Goal: Check status

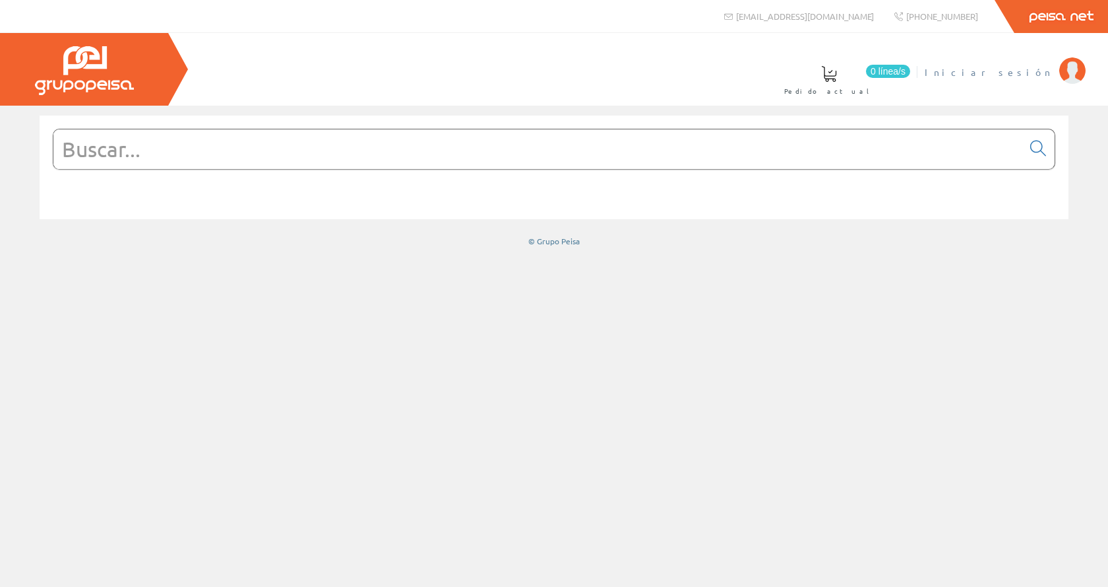
click at [1019, 73] on span "Iniciar sesión" at bounding box center [989, 71] width 128 height 13
click at [1028, 68] on span "Inma Catalán" at bounding box center [998, 71] width 109 height 13
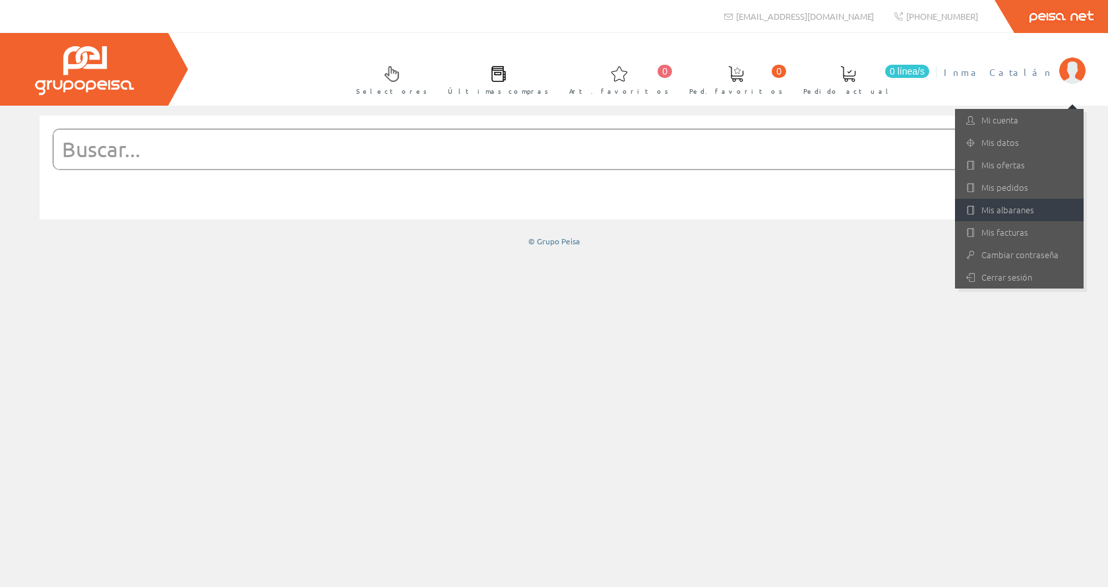
click at [1019, 208] on link "Mis albaranes" at bounding box center [1019, 210] width 129 height 22
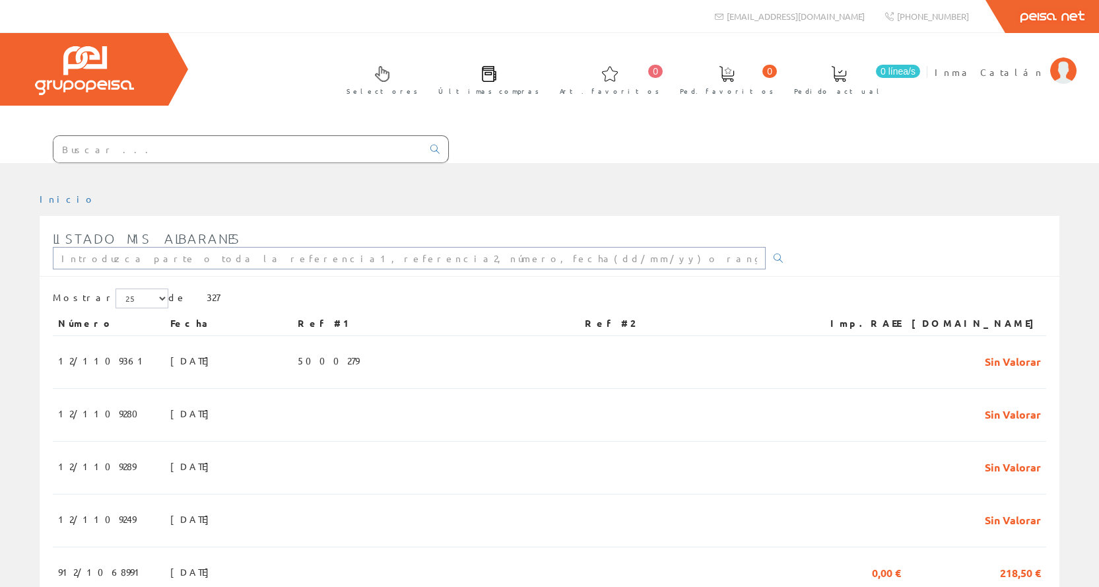
click at [152, 266] on input "text" at bounding box center [409, 258] width 713 height 22
type input "12/1109280"
click at [765, 264] on link at bounding box center [778, 258] width 26 height 22
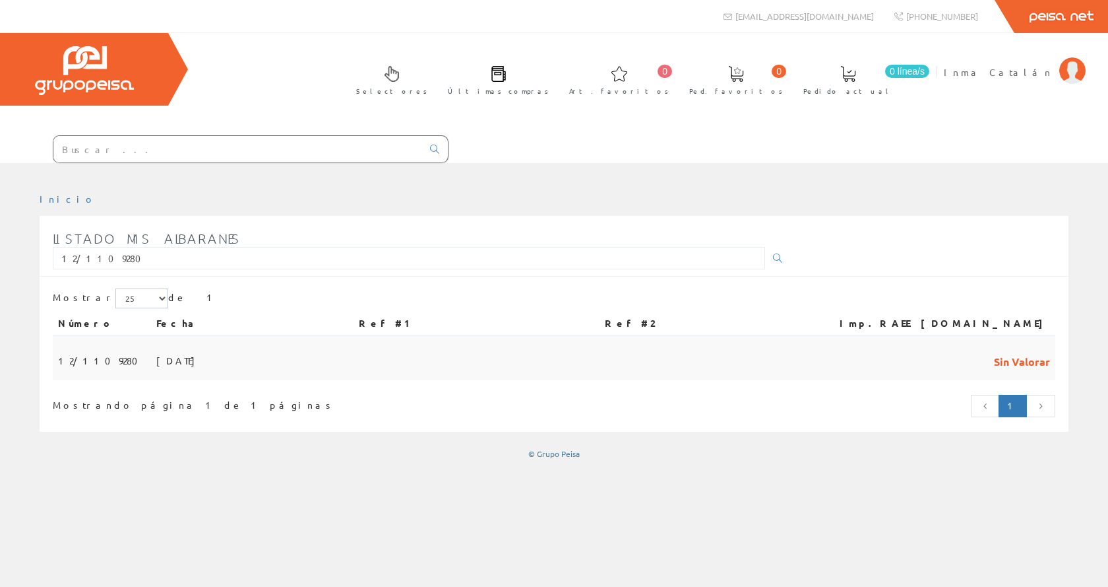
click at [156, 349] on span "[DATE]" at bounding box center [179, 360] width 46 height 22
